Goal: Information Seeking & Learning: Learn about a topic

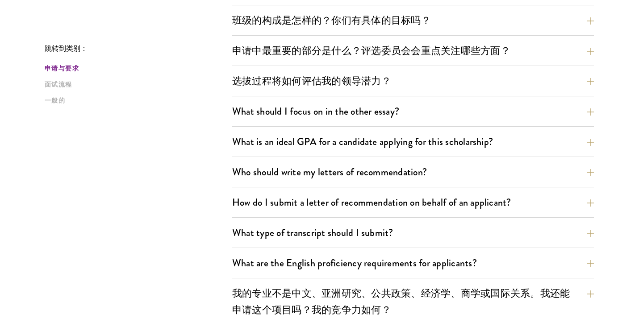
scroll to position [450, 0]
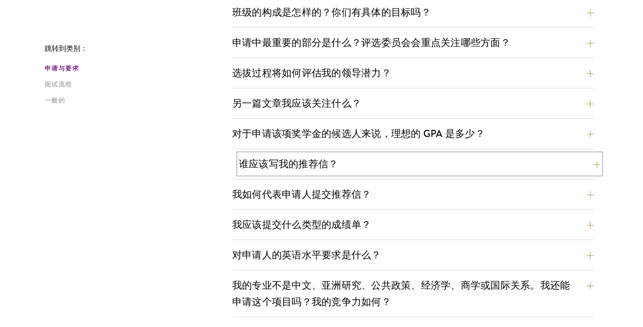
click at [368, 163] on button "谁应该写我的推荐信？" at bounding box center [420, 164] width 362 height 20
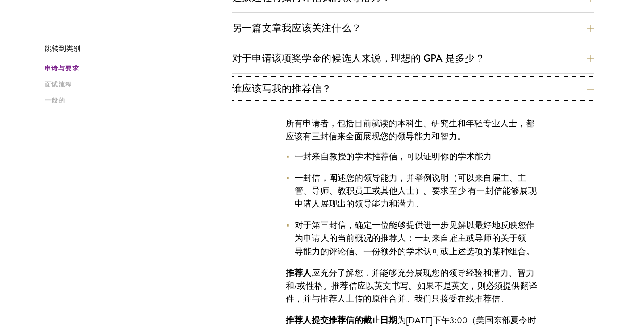
scroll to position [531, 0]
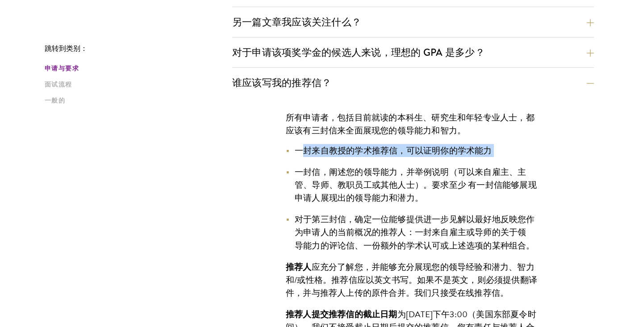
drag, startPoint x: 302, startPoint y: 150, endPoint x: 498, endPoint y: 147, distance: 196.1
click at [498, 147] on li "一封来自教授的学术推荐信，可以证明你的学术能力" at bounding box center [413, 150] width 255 height 13
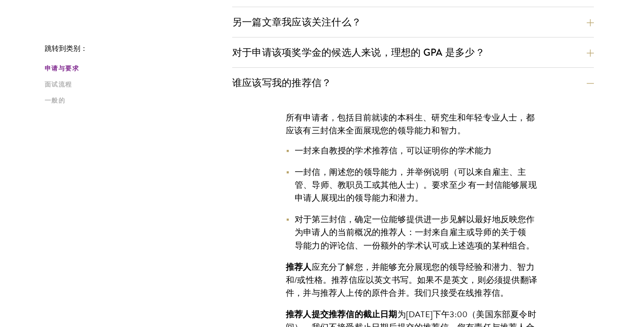
click at [524, 161] on ul "一封来自教授的学术推荐信，可以证明你的学术能力 一封信，阐述您的领导能力，并举例说明（可以来自雇主、主管、导师、教职员工或其他人士）。要求 至少 有 一封信能…" at bounding box center [413, 198] width 255 height 108
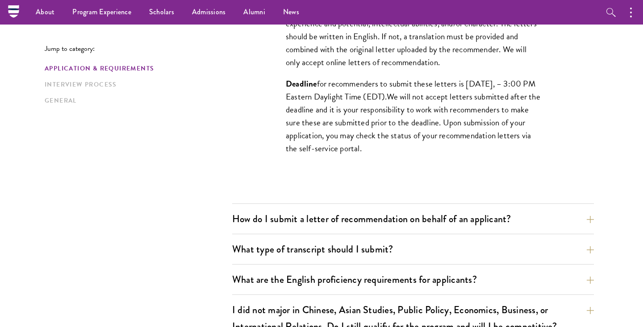
scroll to position [883, 0]
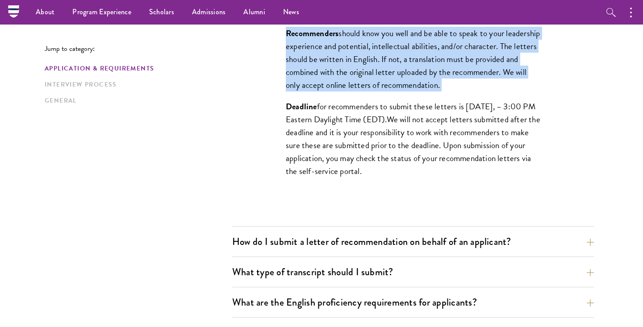
drag, startPoint x: 260, startPoint y: 108, endPoint x: 539, endPoint y: 100, distance: 279.3
click at [539, 100] on div "All applicants including Currently Enrolled Undergraduates, Graduate Students ,…" at bounding box center [413, 6] width 308 height 389
copy div "All applicants including Currently Enrolled Undergraduates, Graduate Students ,…"
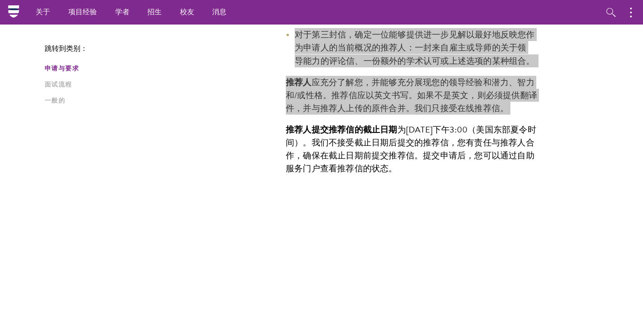
scroll to position [710, 0]
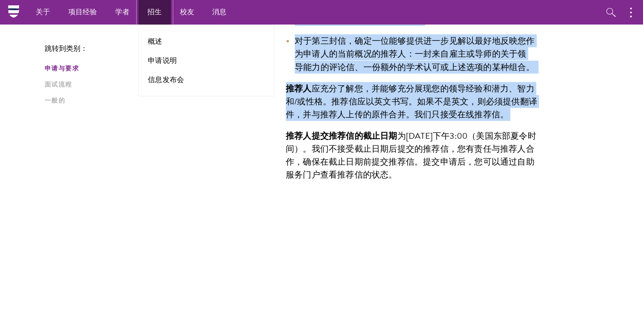
click at [151, 17] on font "招生" at bounding box center [154, 12] width 15 height 11
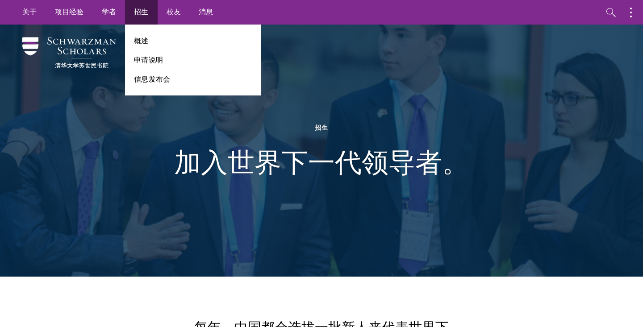
click at [152, 38] on li "概述" at bounding box center [193, 41] width 118 height 10
click at [143, 41] on font "概述" at bounding box center [141, 41] width 15 height 10
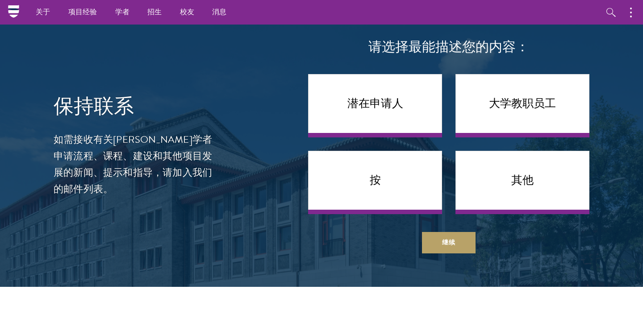
scroll to position [3221, 0]
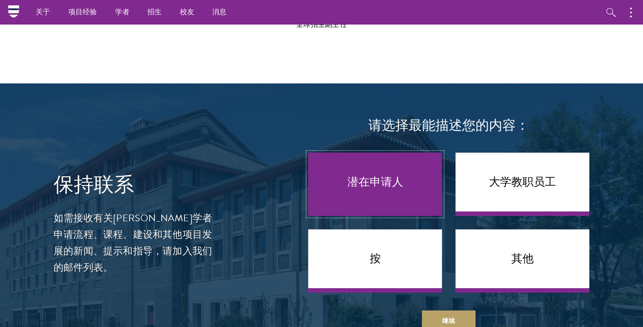
click at [411, 153] on link "潜在申请人" at bounding box center [375, 184] width 134 height 63
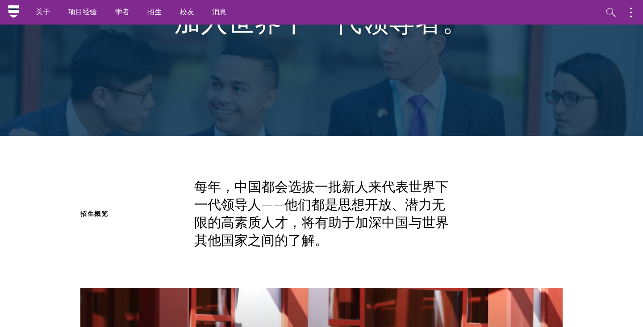
scroll to position [0, 0]
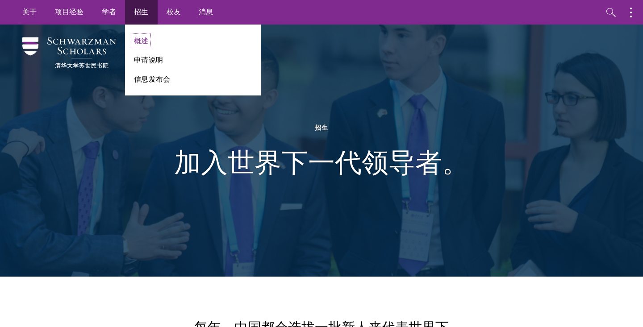
click at [138, 40] on font "概述" at bounding box center [141, 41] width 15 height 10
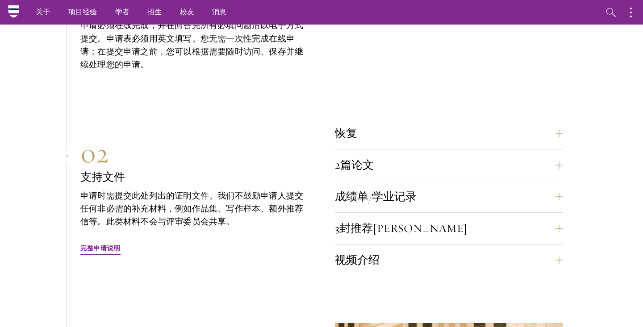
scroll to position [2544, 0]
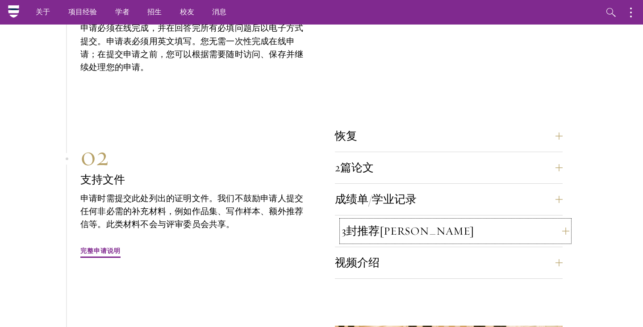
click at [429, 221] on button "3封推荐[PERSON_NAME]" at bounding box center [456, 231] width 228 height 21
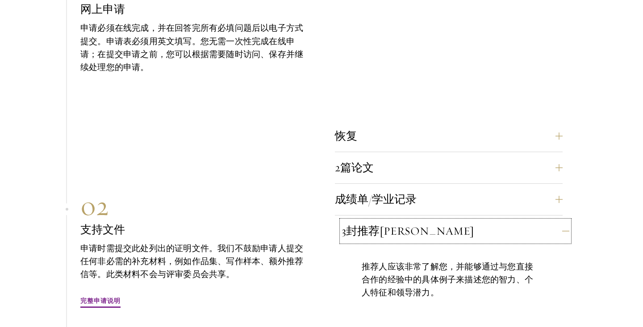
scroll to position [2596, 0]
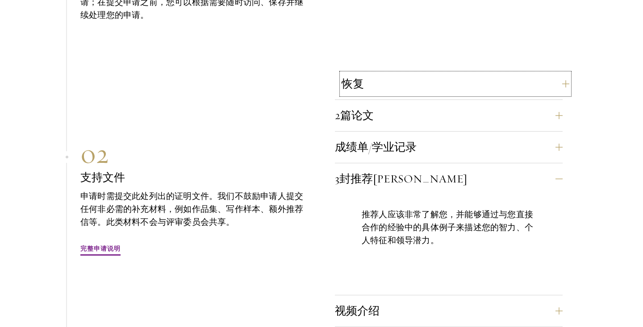
click at [428, 73] on button "恢复" at bounding box center [456, 83] width 228 height 21
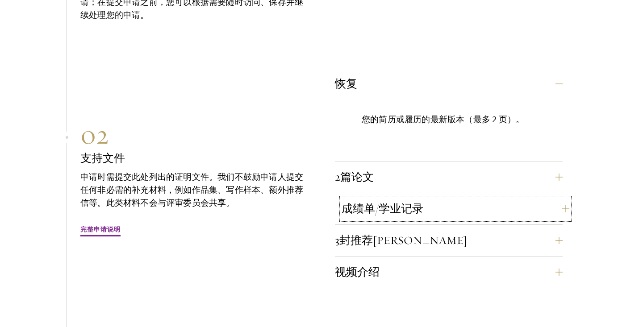
click at [411, 202] on font "成绩单/学业记录" at bounding box center [383, 209] width 82 height 14
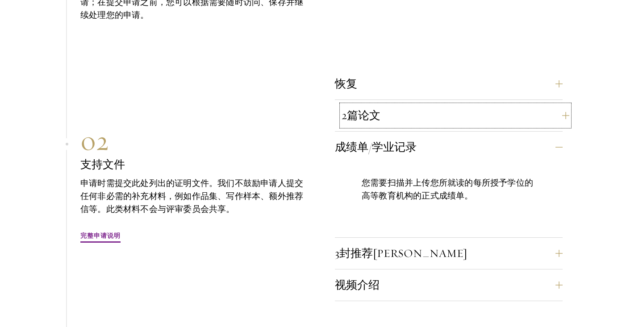
click at [426, 105] on button "2篇论文" at bounding box center [456, 115] width 228 height 21
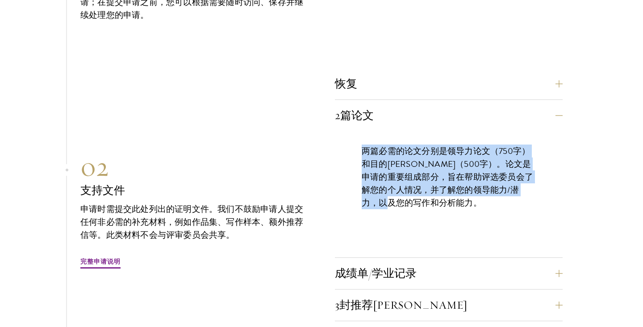
drag, startPoint x: 424, startPoint y: 179, endPoint x: 354, endPoint y: 131, distance: 84.8
click at [354, 131] on div "两篇必需的论文分别是领导力论文（750字）和目的陈述（500字）。论文是申请的重要组成部分，旨在帮助评选委员会了解您的个人情况，并了解您的领导能力/潜力，以及…" at bounding box center [449, 181] width 228 height 101
click at [440, 159] on font "两篇必需的论文分别是领导力论文（750字）和目的陈述（500字）。论文是申请的重要组成部分，旨在帮助评选委员会了解您的个人情况，并了解您的领导能力/潜力，以及…" at bounding box center [448, 177] width 172 height 65
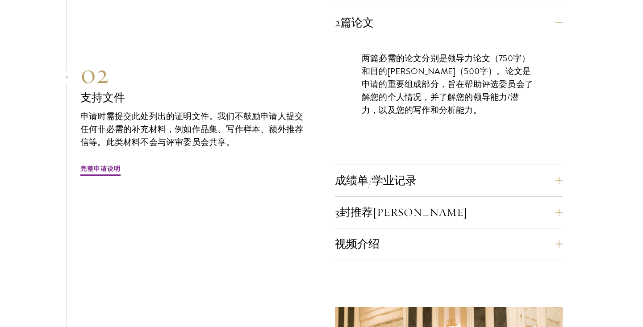
scroll to position [2690, 0]
click at [447, 170] on button "成绩单/学业记录" at bounding box center [456, 180] width 228 height 21
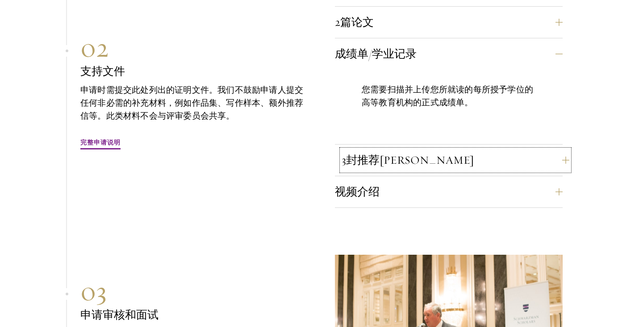
click at [448, 150] on button "3封推荐信" at bounding box center [456, 160] width 228 height 21
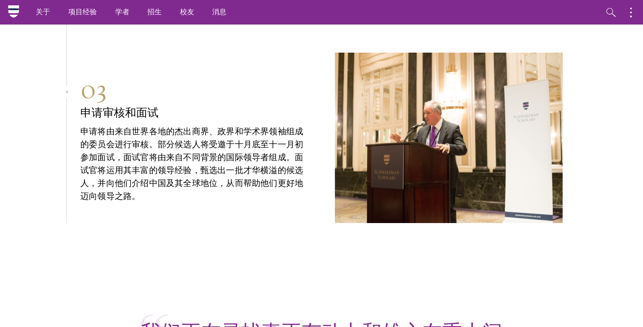
scroll to position [2671, 0]
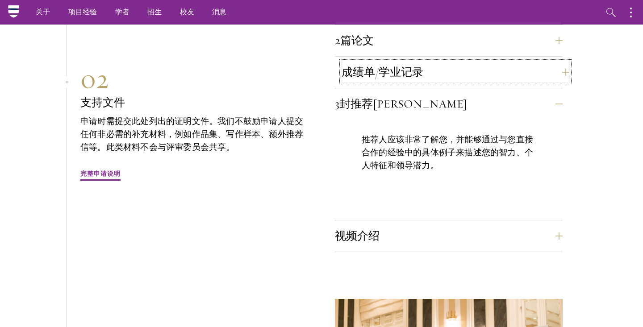
click at [428, 62] on button "成绩单/学业记录" at bounding box center [456, 72] width 228 height 21
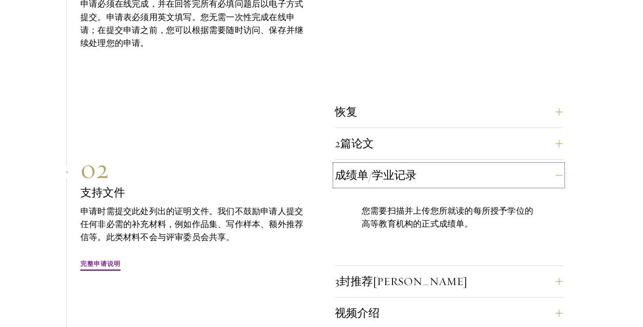
scroll to position [2580, 0]
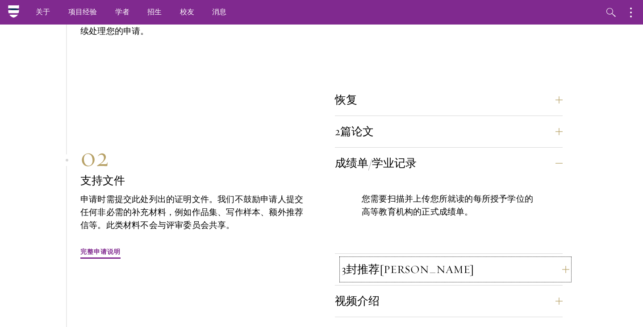
click at [457, 259] on button "3封推荐信" at bounding box center [456, 269] width 228 height 21
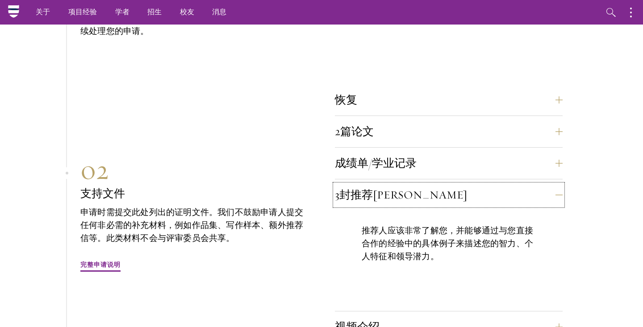
scroll to position [2369, 0]
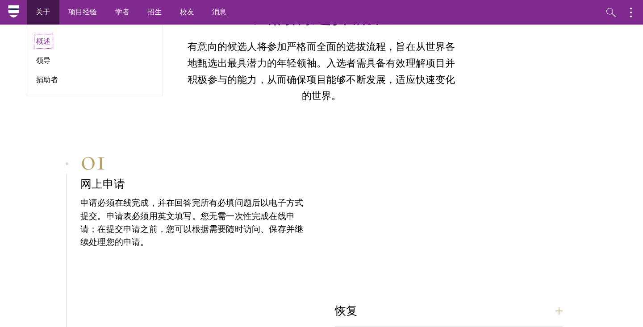
click at [44, 42] on font "概述" at bounding box center [43, 41] width 15 height 10
